Goal: Information Seeking & Learning: Learn about a topic

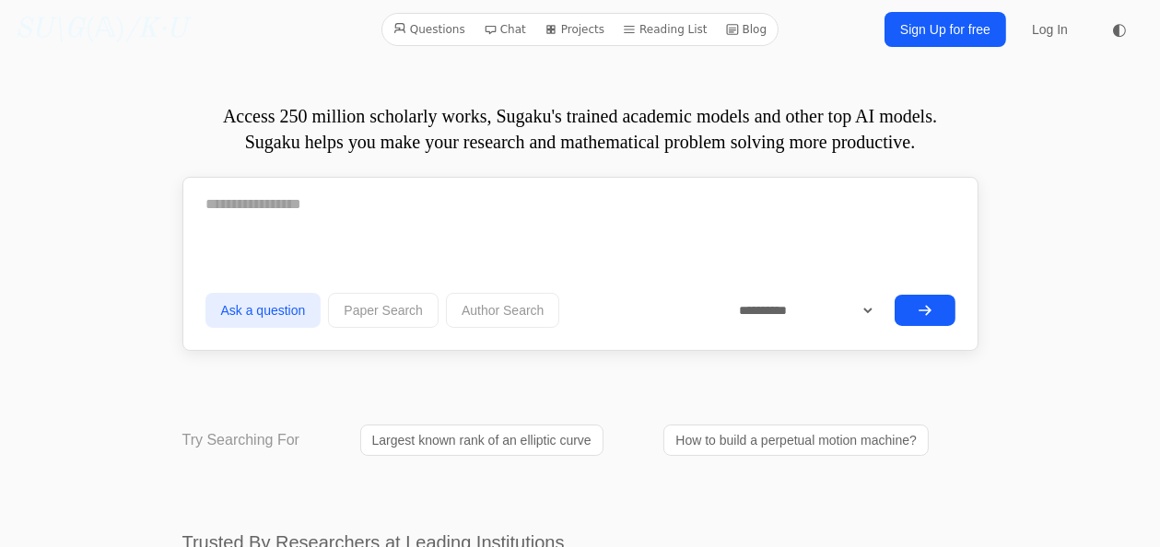
click at [203, 128] on p "Access 250 million scholarly works, Sugaku's trained academic models and other …" at bounding box center [580, 129] width 796 height 52
drag, startPoint x: 209, startPoint y: 113, endPoint x: 969, endPoint y: 169, distance: 762.0
click at [969, 155] on p "Access 250 million scholarly works, Sugaku's trained academic models and other …" at bounding box center [580, 129] width 796 height 52
copy p "Access 250 million scholarly works, Sugaku's trained academic models and other …"
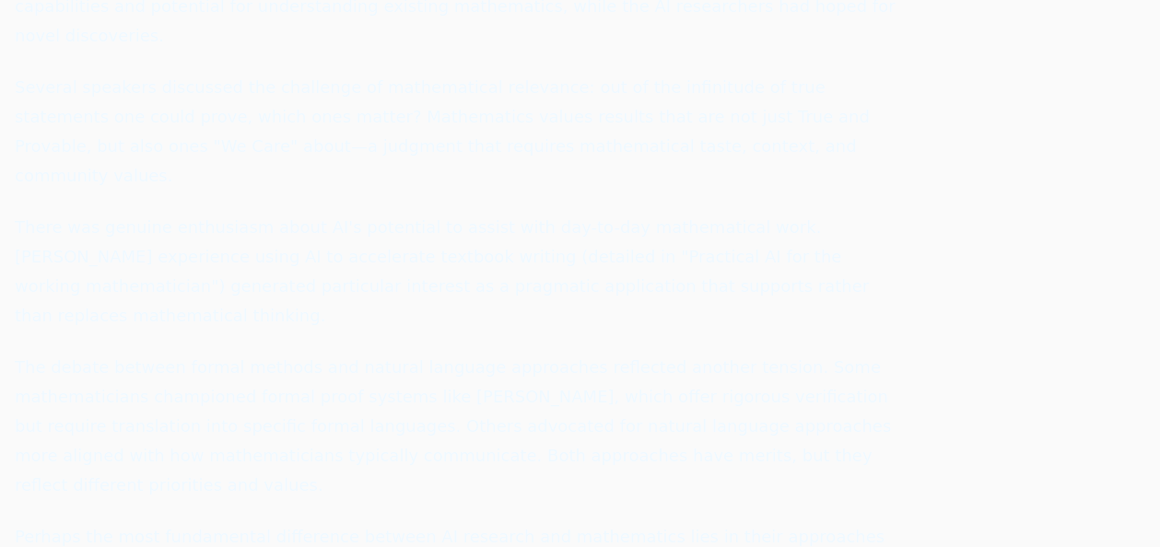
scroll to position [7368, 0]
